Goal: Information Seeking & Learning: Find specific fact

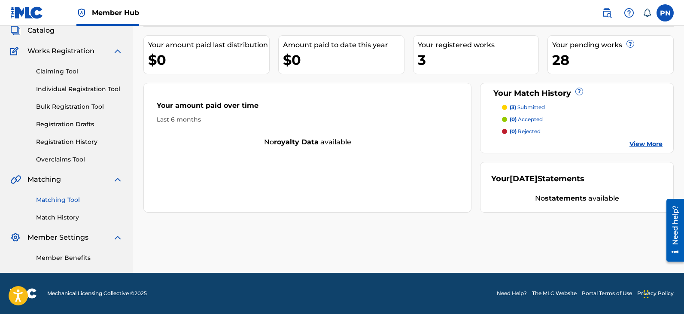
click at [72, 130] on link "Matching Tool" at bounding box center [79, 199] width 87 height 9
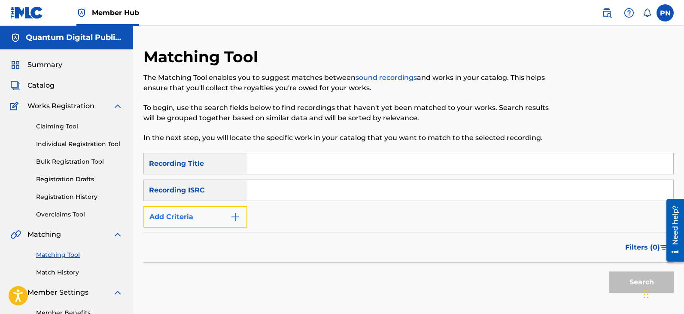
click at [236, 130] on img "Search Form" at bounding box center [235, 217] width 10 height 10
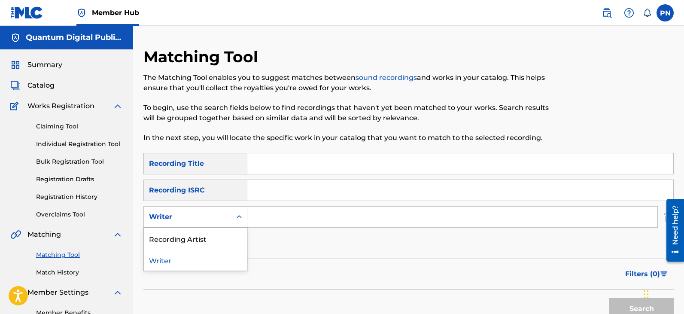
click at [233, 130] on div "Search Form" at bounding box center [238, 216] width 15 height 15
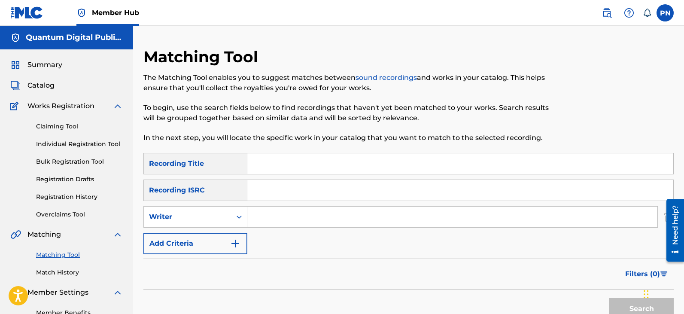
click at [323, 130] on input "Search Form" at bounding box center [460, 190] width 426 height 21
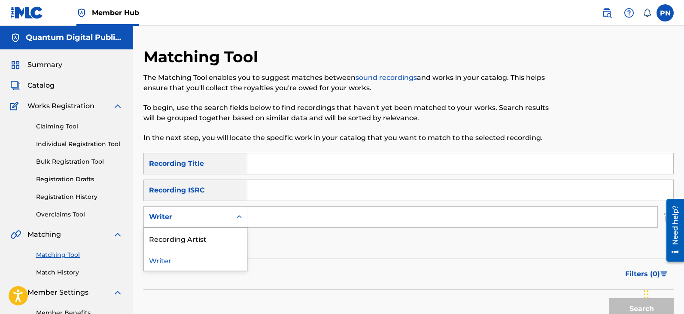
click at [243, 130] on div "Search Form" at bounding box center [238, 216] width 15 height 15
drag, startPoint x: 270, startPoint y: 216, endPoint x: 278, endPoint y: 222, distance: 9.8
click at [272, 130] on input "Search Form" at bounding box center [452, 217] width 410 height 21
click at [239, 130] on icon "Search Form" at bounding box center [239, 217] width 9 height 9
click at [228, 130] on div "Recording Artist" at bounding box center [195, 238] width 103 height 21
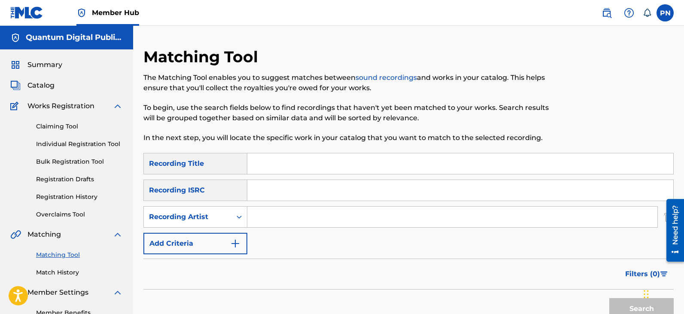
click at [274, 130] on input "Search Form" at bounding box center [452, 217] width 410 height 21
type input "kaos 08"
click at [339, 130] on button "Search" at bounding box center [641, 308] width 64 height 21
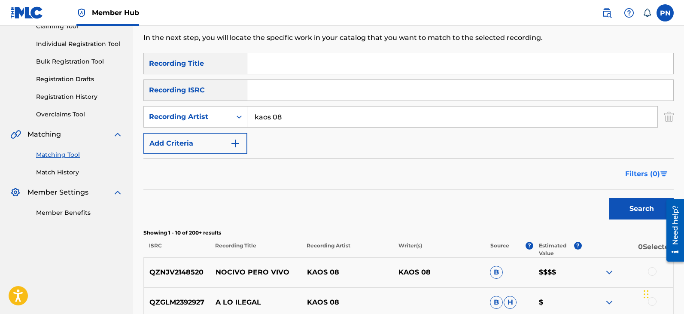
click at [339, 130] on span "Filters ( 0 )" at bounding box center [642, 174] width 35 height 10
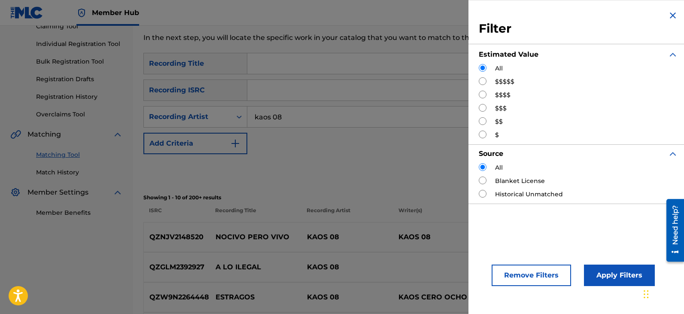
click at [339, 80] on input "Search Form" at bounding box center [483, 81] width 8 height 8
radio input "true"
click at [339, 130] on button "Apply Filters" at bounding box center [619, 274] width 71 height 21
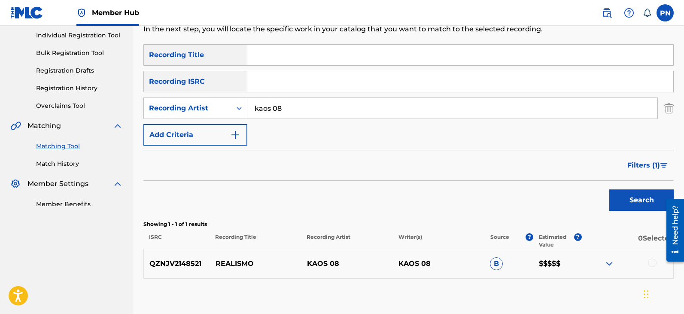
scroll to position [158, 0]
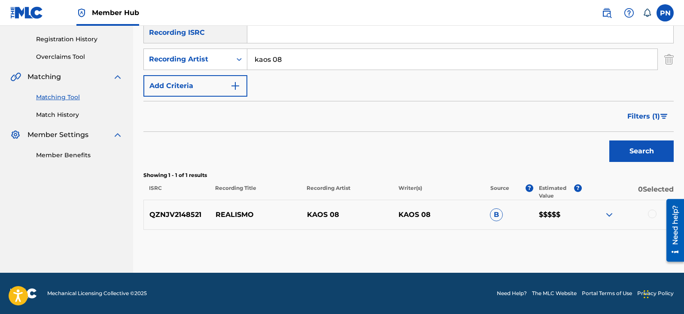
click at [339, 130] on img at bounding box center [609, 215] width 10 height 10
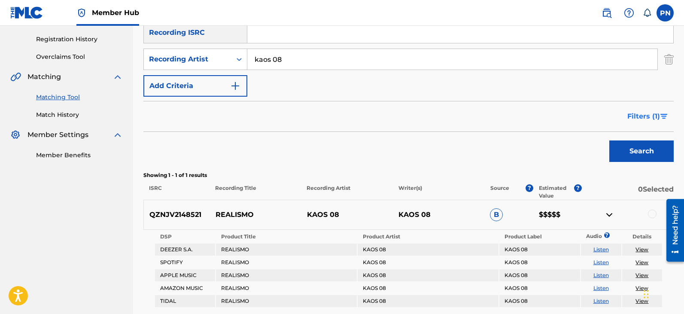
click at [339, 119] on span "Filters ( 1 )" at bounding box center [643, 116] width 33 height 10
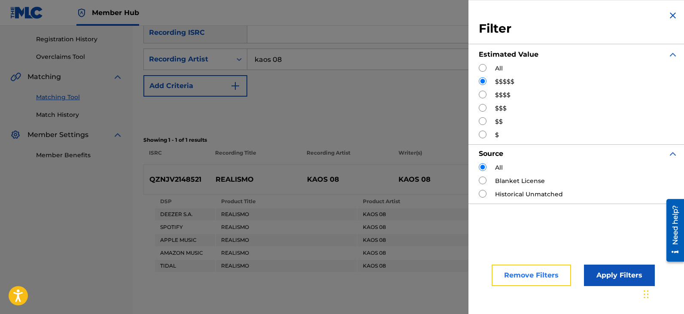
click at [339, 130] on button "Remove Filters" at bounding box center [531, 274] width 79 height 21
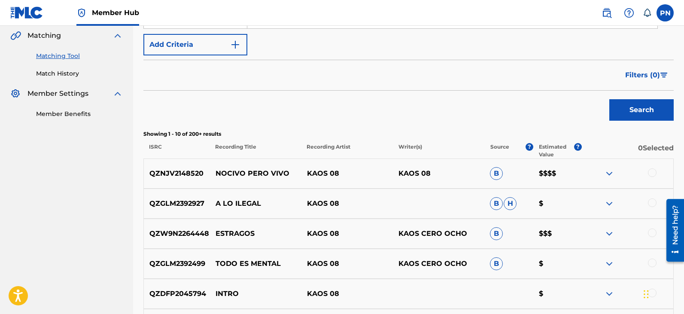
scroll to position [258, 0]
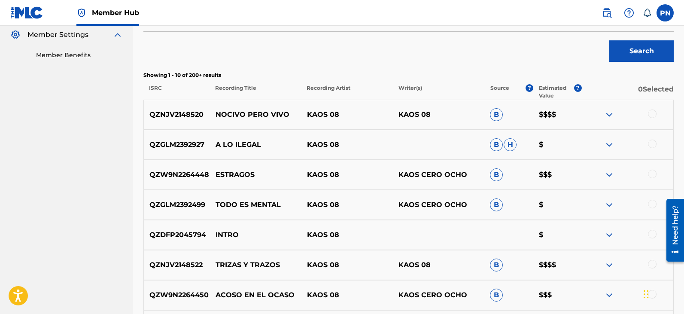
click at [339, 130] on img at bounding box center [609, 145] width 10 height 10
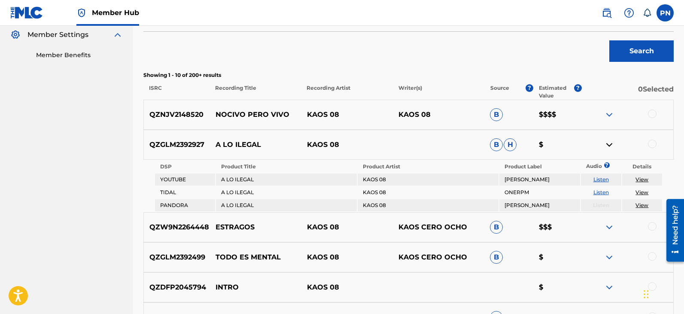
click at [339, 130] on link "View" at bounding box center [641, 179] width 13 height 6
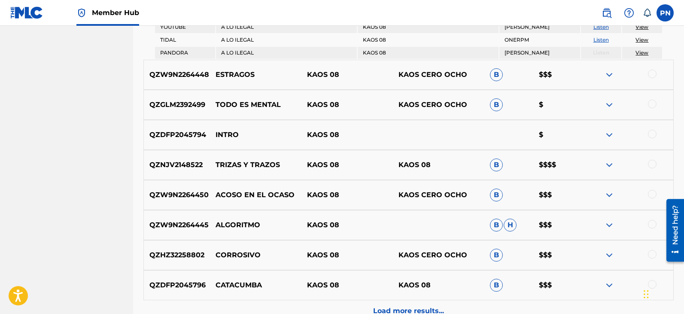
scroll to position [458, 0]
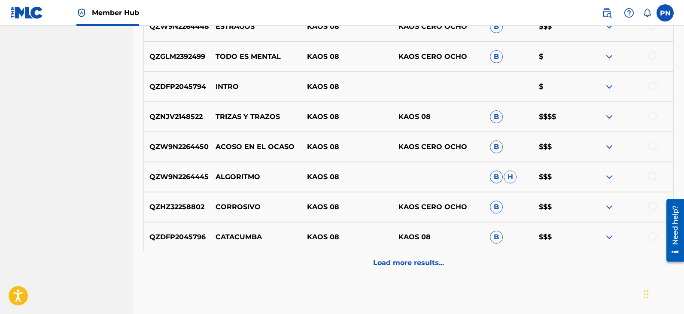
click at [339, 86] on img at bounding box center [609, 87] width 10 height 10
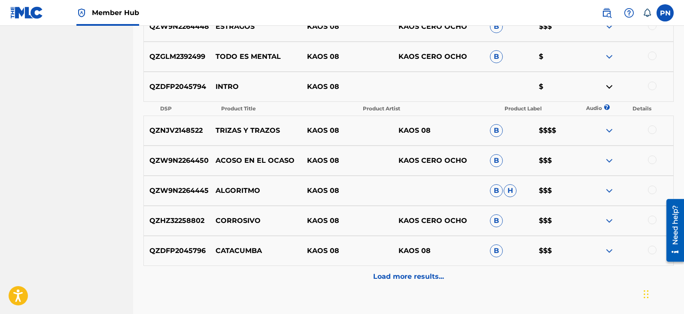
click at [339, 130] on img at bounding box center [609, 130] width 10 height 10
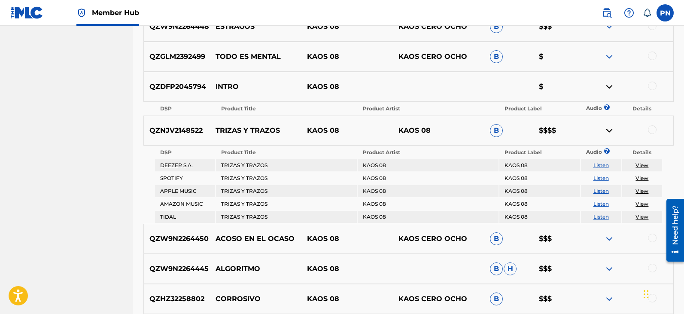
click at [339, 130] on link "View" at bounding box center [641, 165] width 13 height 6
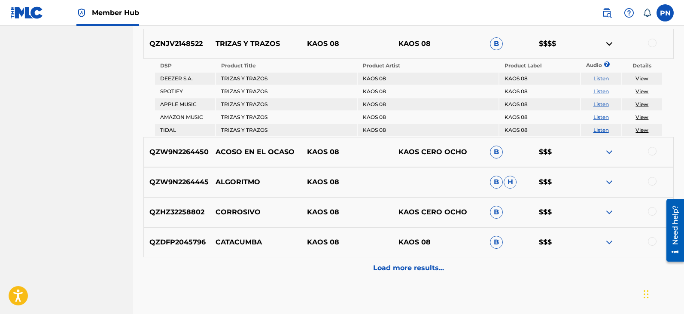
scroll to position [594, 0]
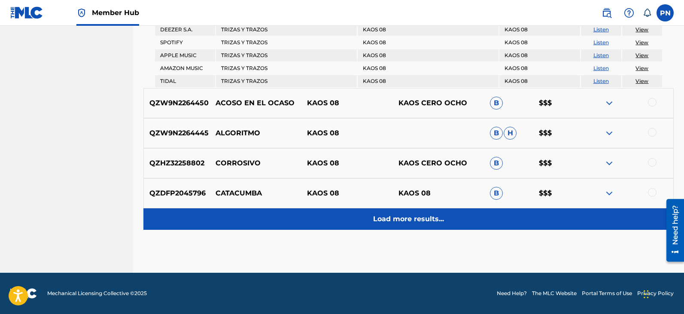
click at [339, 130] on p "Load more results..." at bounding box center [408, 219] width 71 height 10
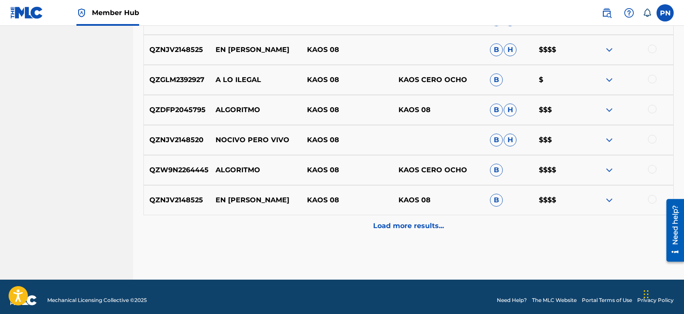
scroll to position [750, 0]
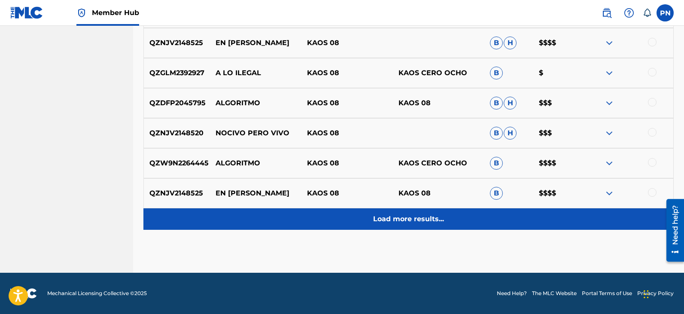
click at [339, 130] on div "Load more results..." at bounding box center [408, 218] width 530 height 21
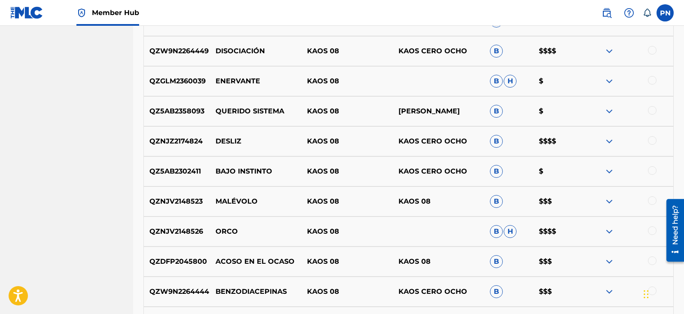
scroll to position [1051, 0]
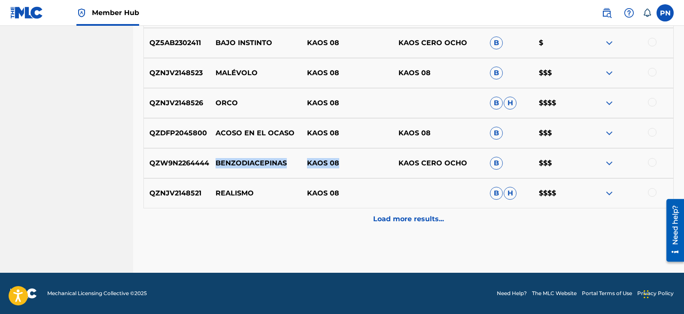
drag, startPoint x: 213, startPoint y: 167, endPoint x: 343, endPoint y: 167, distance: 129.2
click at [339, 130] on div "QZW9N2264444 BENZODIACEPINAS KAOS 08 KAOS CERO OCHO B $$$" at bounding box center [408, 163] width 530 height 30
drag, startPoint x: 322, startPoint y: 169, endPoint x: 317, endPoint y: 172, distance: 5.2
copy div "BENZODIACEPINAS KAOS 08"
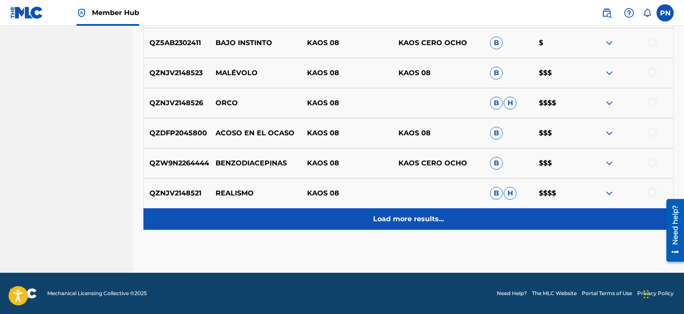
click at [339, 130] on p "Load more results..." at bounding box center [408, 219] width 71 height 10
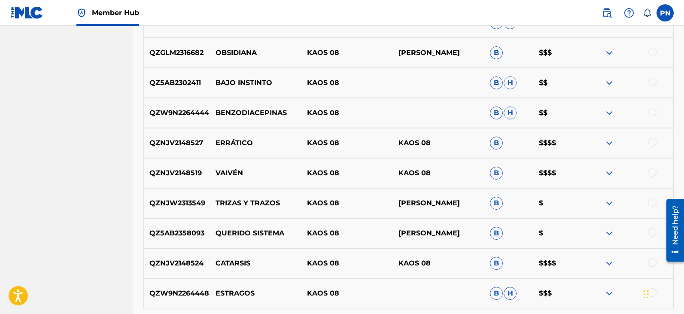
scroll to position [1351, 0]
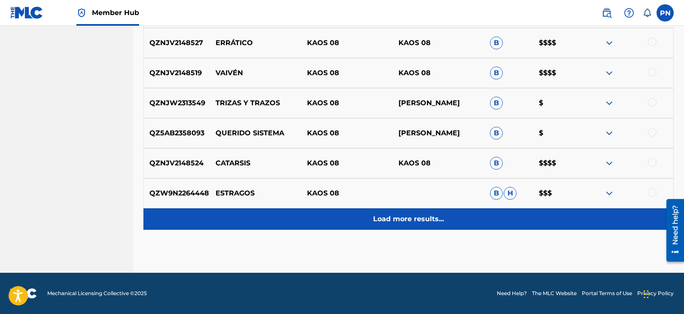
click at [339, 130] on p "Load more results..." at bounding box center [408, 219] width 71 height 10
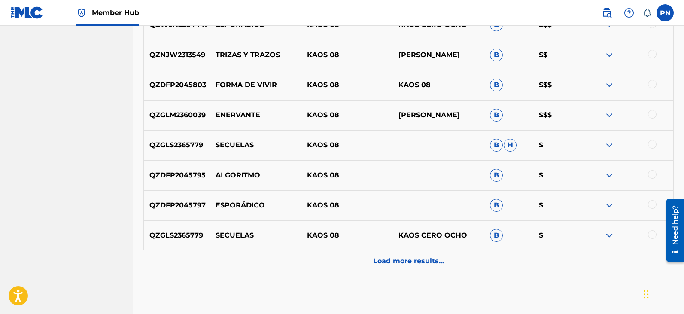
scroll to position [1652, 0]
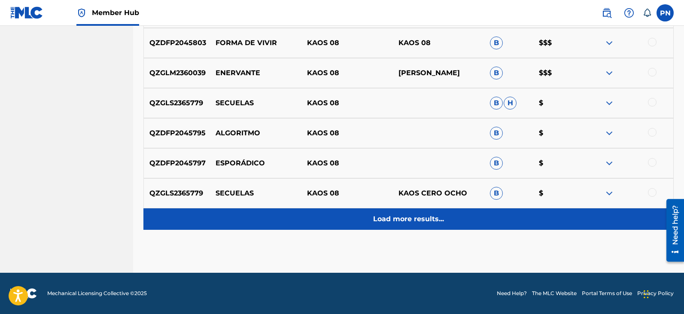
click at [339, 130] on p "Load more results..." at bounding box center [408, 219] width 71 height 10
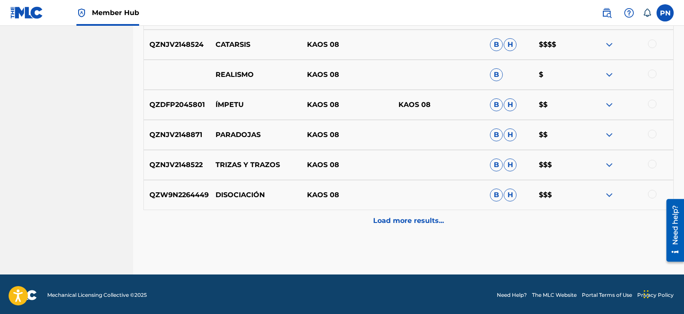
scroll to position [1952, 0]
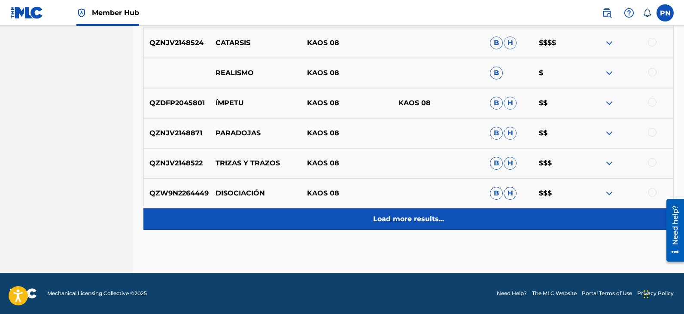
click at [339, 130] on p "Load more results..." at bounding box center [408, 219] width 71 height 10
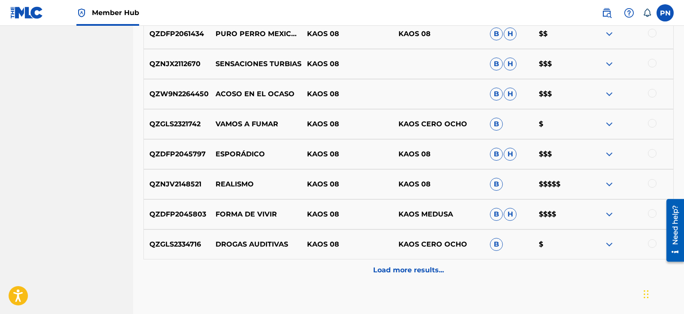
scroll to position [2253, 0]
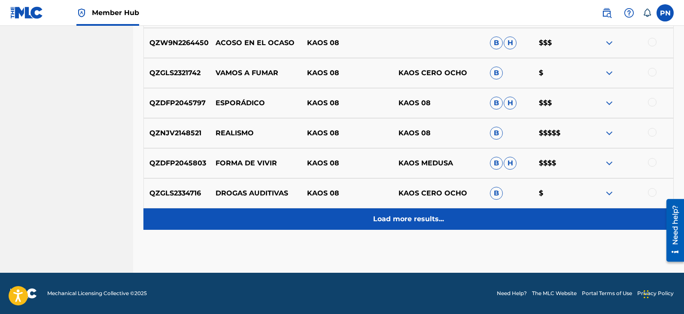
click at [339, 130] on div "Load more results..." at bounding box center [408, 218] width 530 height 21
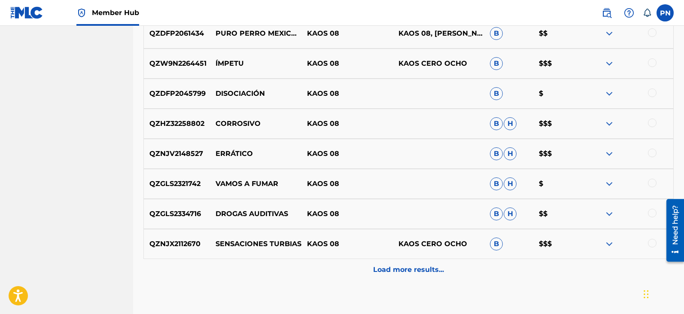
scroll to position [2554, 0]
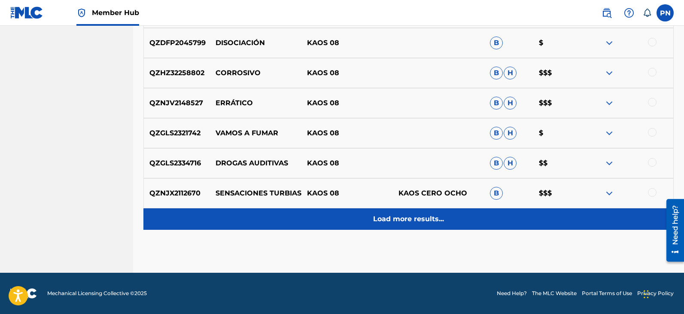
click at [339, 130] on p "Load more results..." at bounding box center [408, 219] width 71 height 10
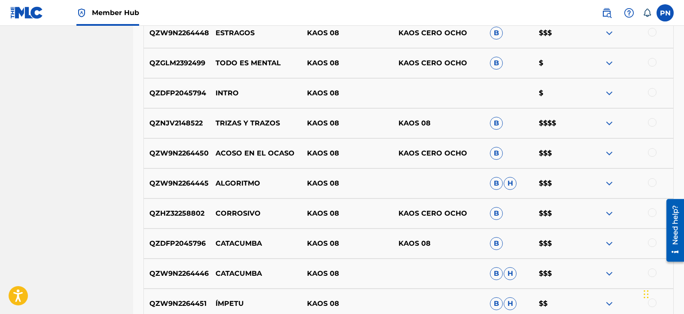
scroll to position [450, 0]
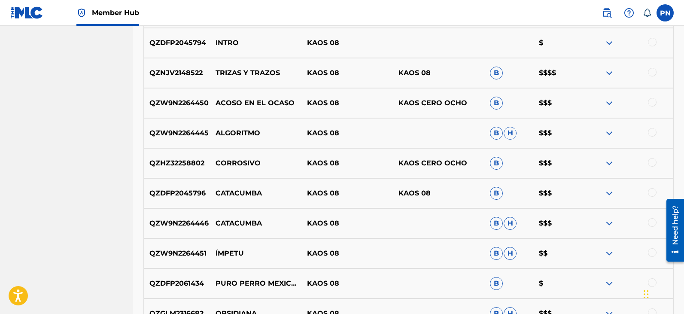
click at [339, 101] on img at bounding box center [609, 103] width 10 height 10
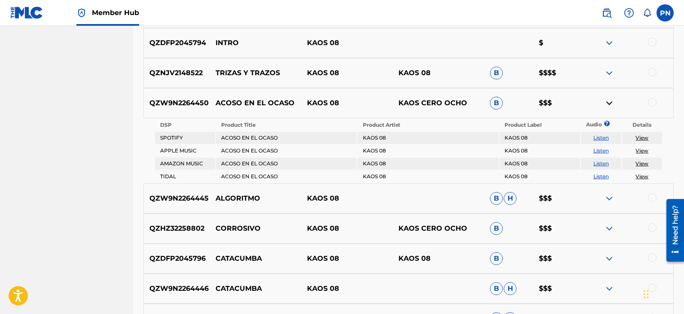
click at [339, 130] on link "View" at bounding box center [641, 137] width 13 height 6
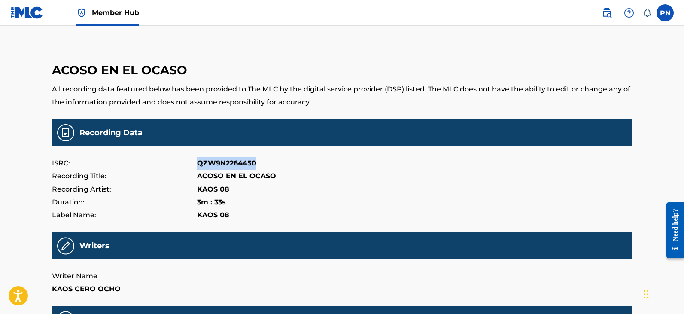
drag, startPoint x: 254, startPoint y: 163, endPoint x: 161, endPoint y: 169, distance: 93.4
click at [161, 169] on div "ISRC: QZW9N2264450" at bounding box center [342, 163] width 581 height 13
copy div "QZW9N2264450"
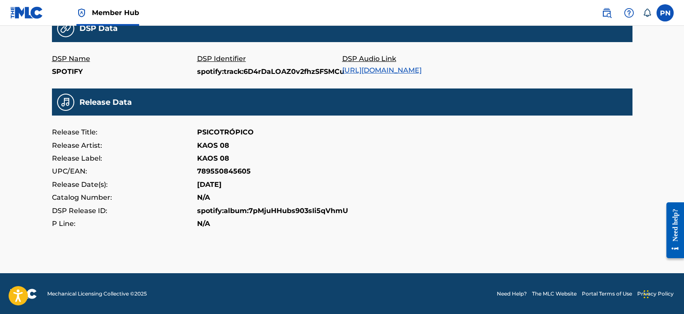
scroll to position [292, 0]
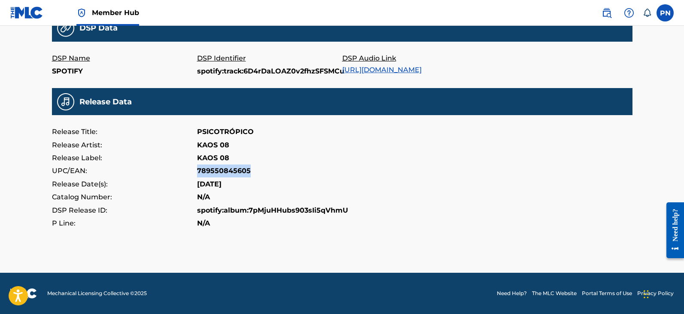
drag, startPoint x: 249, startPoint y: 170, endPoint x: 189, endPoint y: 169, distance: 60.1
click at [189, 169] on div "UPC/EAN: 789550845605" at bounding box center [342, 170] width 581 height 13
copy div "789550845605"
